Goal: Complete application form: Complete application form

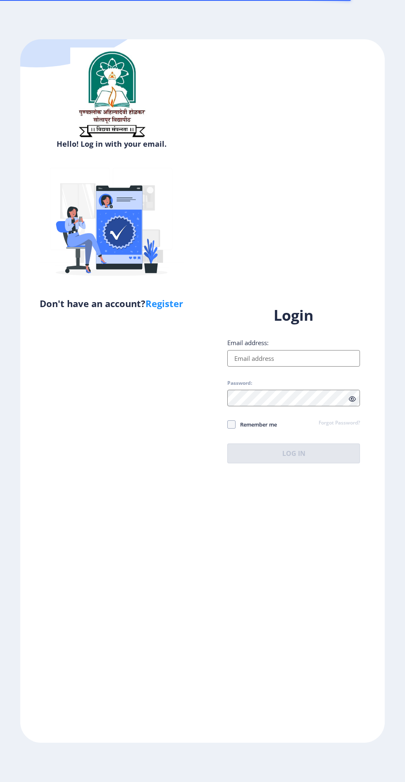
click at [292, 367] on input "Email address:" at bounding box center [293, 358] width 133 height 17
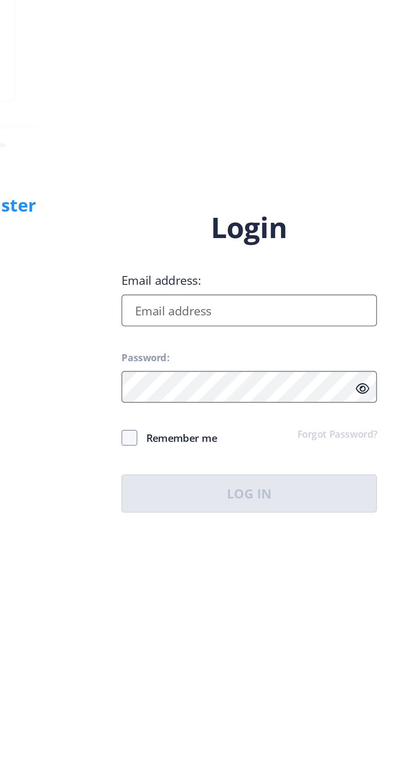
type input "mkbest15@gmail.com"
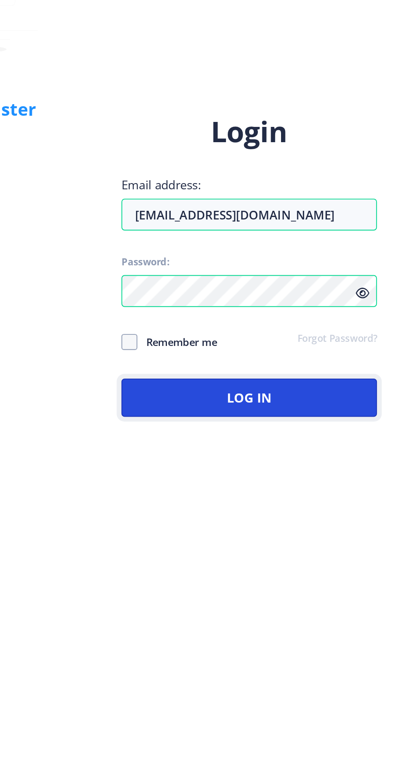
click at [322, 463] on button "Log In" at bounding box center [293, 454] width 133 height 20
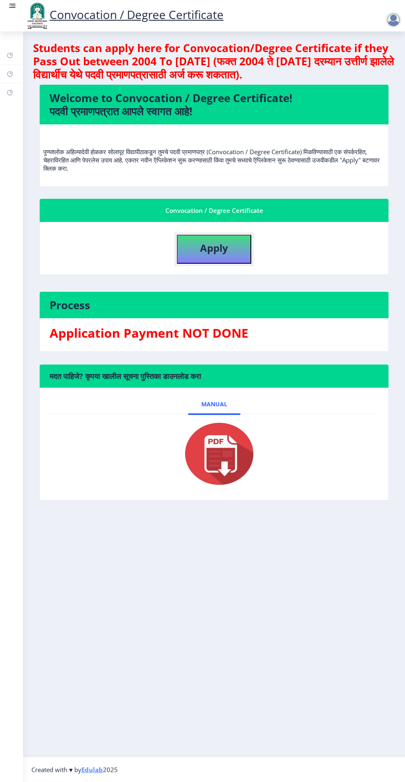
click at [220, 236] on button "Apply" at bounding box center [214, 249] width 74 height 29
select select
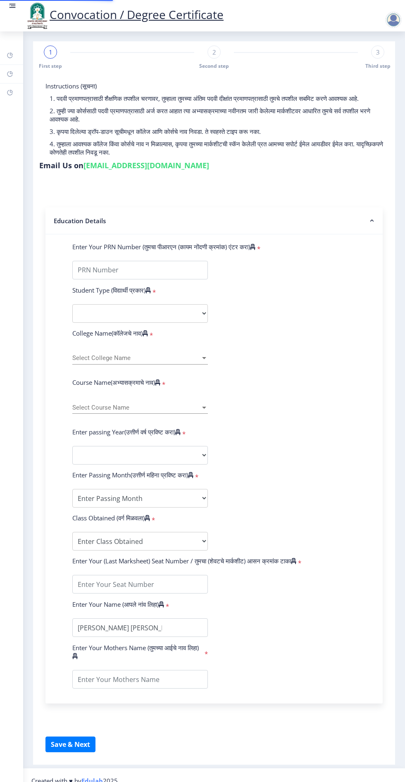
click at [243, 244] on label "Enter Your PRN Number (तुमचा पीआरएन (कायम नोंदणी क्रमांक) एंटर करा)" at bounding box center [163, 247] width 183 height 8
click at [208, 261] on input "Enter Your PRN Number (तुमचा पीआरएन (कायम नोंदणी क्रमांक) एंटर करा)" at bounding box center [140, 270] width 136 height 19
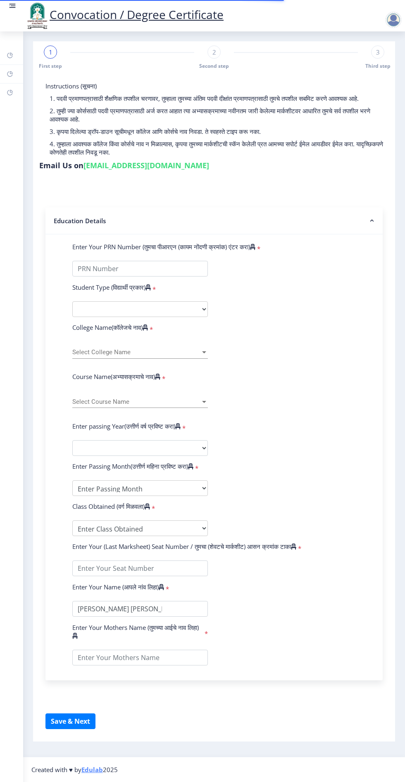
select select
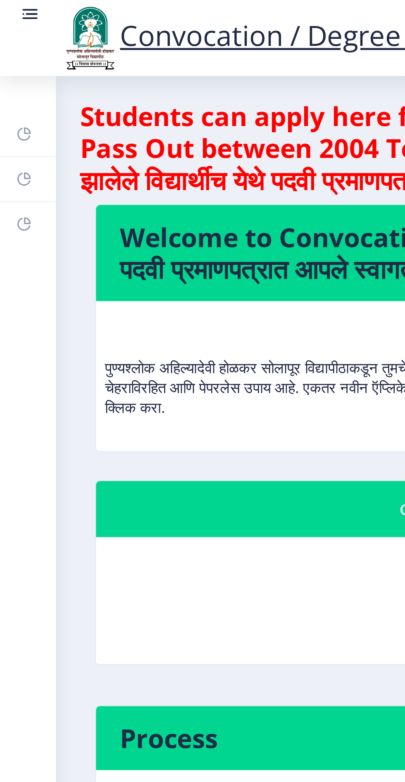
click at [12, 93] on rect at bounding box center [10, 92] width 7 height 7
select select
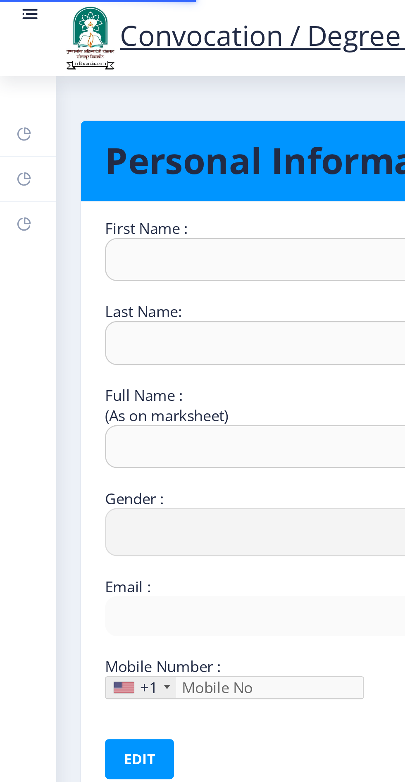
type input "[PERSON_NAME]"
type input "Khan"
type input "[PERSON_NAME] [PERSON_NAME]"
select select "[DEMOGRAPHIC_DATA]"
type input "[EMAIL_ADDRESS][DOMAIN_NAME]"
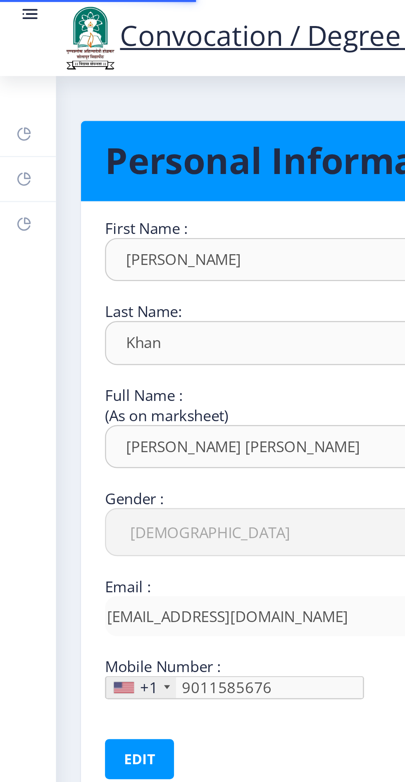
type input "[PHONE_NUMBER]"
click at [13, 74] on link "Help/FAQ" at bounding box center [11, 74] width 23 height 18
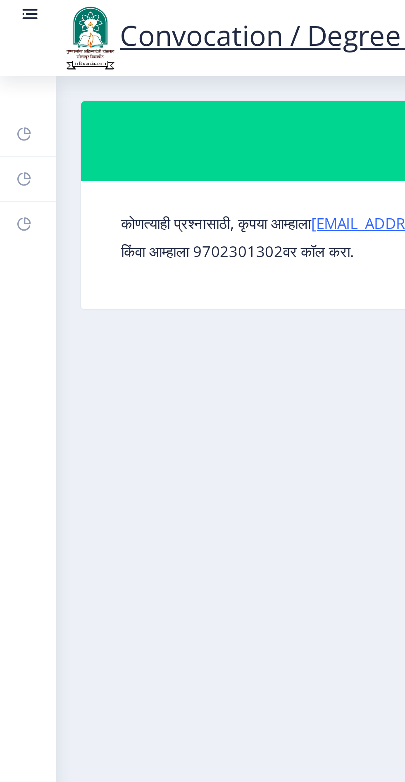
click at [13, 55] on link "Dashboard" at bounding box center [11, 55] width 23 height 18
